Goal: Subscribe to service/newsletter

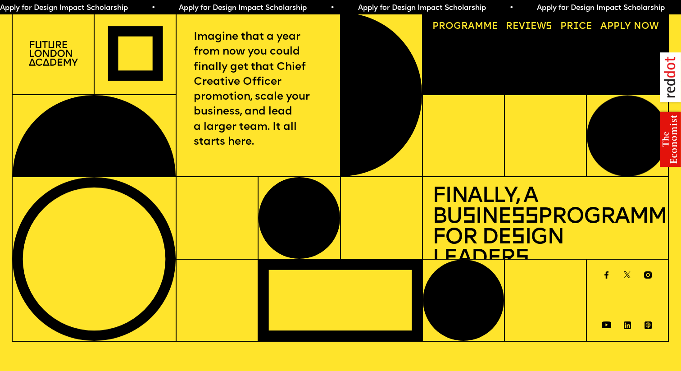
click at [451, 25] on link "Progr a mme" at bounding box center [465, 27] width 75 height 19
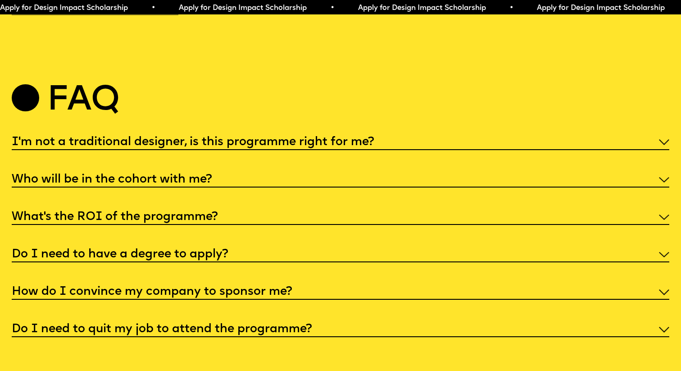
scroll to position [3487, 0]
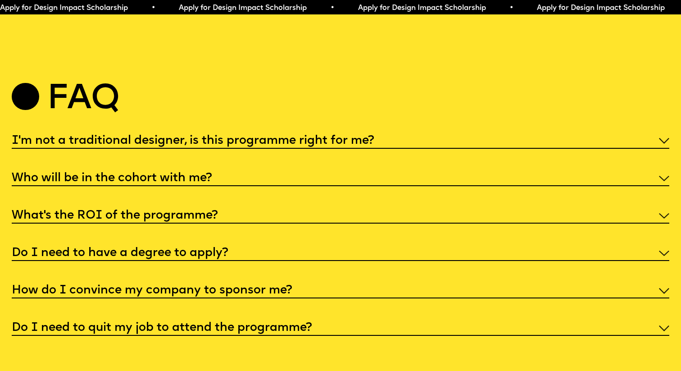
click at [318, 137] on h5 "I'm not a traditional designer, is this programme right for me?" at bounding box center [193, 141] width 363 height 9
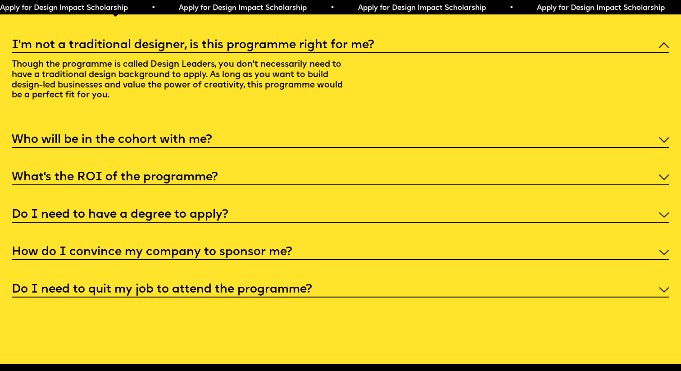
scroll to position [3583, 0]
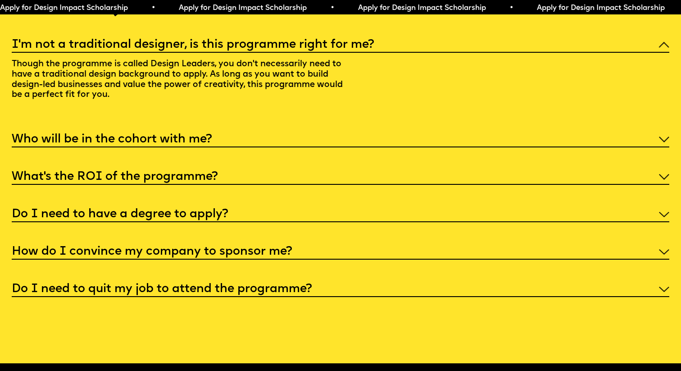
click at [157, 285] on h5 "Do I need to quit my job to attend the programme?" at bounding box center [162, 289] width 301 height 9
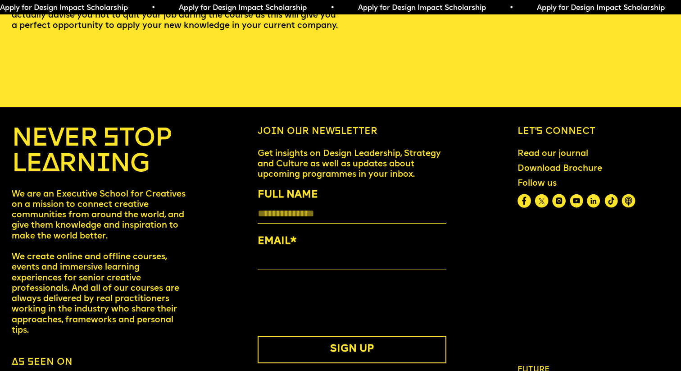
scroll to position [3828, 0]
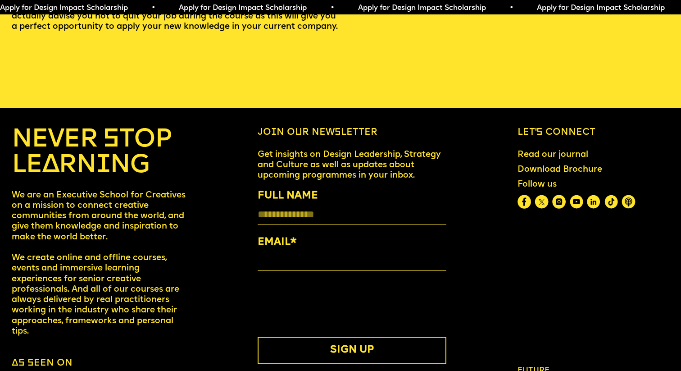
click at [355, 211] on input "FULL NAME" at bounding box center [352, 215] width 189 height 20
type input "*"
type input "**********"
click at [331, 251] on input "EMAIL *" at bounding box center [352, 261] width 189 height 20
type input "**********"
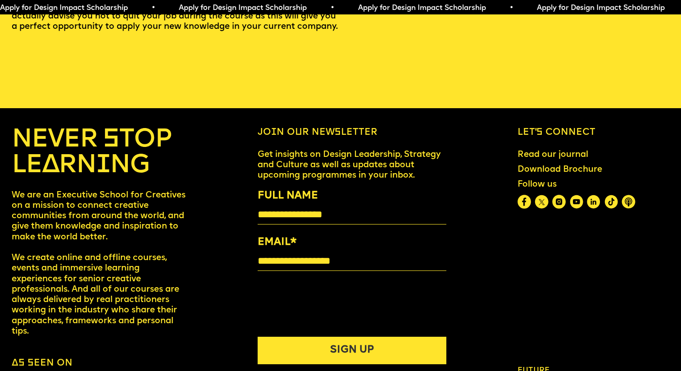
click at [319, 345] on button "SIGN UP" at bounding box center [352, 350] width 189 height 27
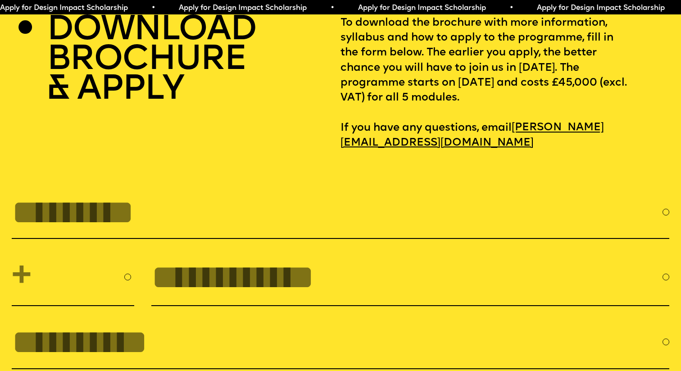
scroll to position [2984, 0]
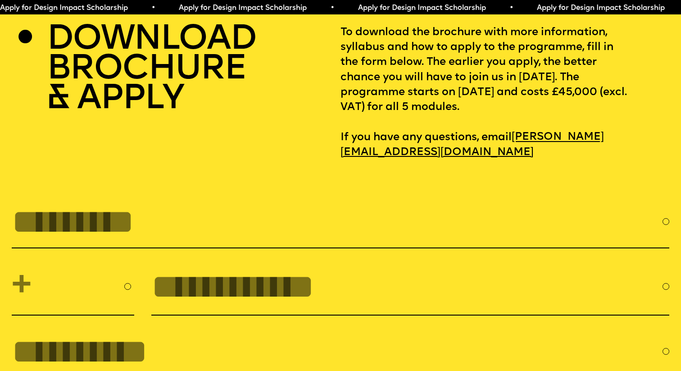
click at [178, 8] on span "Apply for Design Impact Scholarship • Apply for Design Impact Scholarship • App…" at bounding box center [448, 8] width 896 height 7
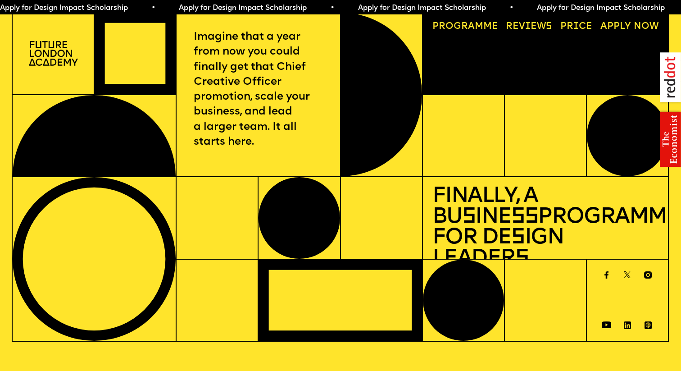
click at [443, 26] on link "Progr a mme" at bounding box center [465, 27] width 75 height 19
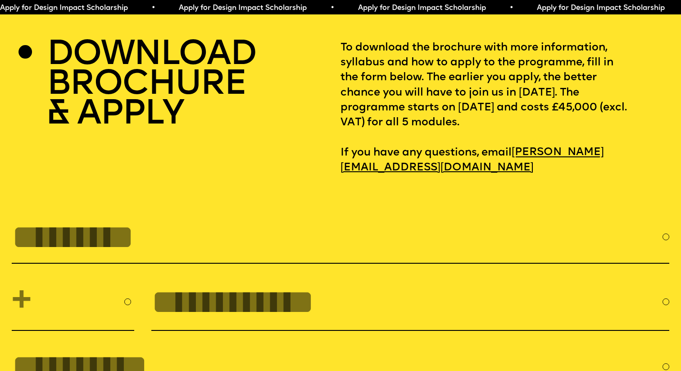
scroll to position [2966, 0]
